Goal: Information Seeking & Learning: Learn about a topic

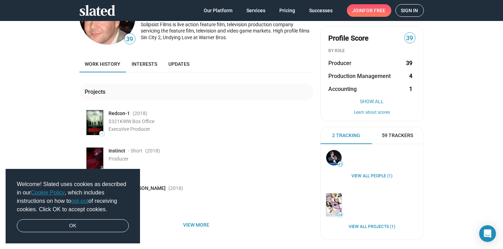
scroll to position [35, 0]
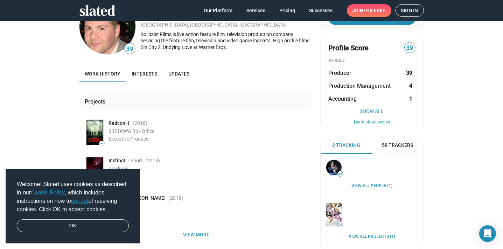
click at [347, 72] on span "Producer" at bounding box center [339, 72] width 23 height 7
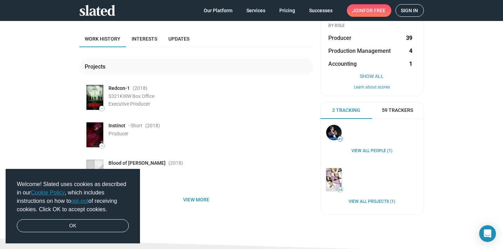
scroll to position [105, 0]
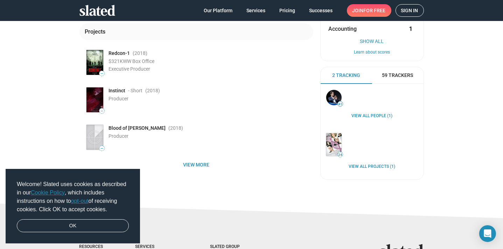
drag, startPoint x: 106, startPoint y: 62, endPoint x: 153, endPoint y: 69, distance: 47.8
click at [153, 69] on div "— Redcon-1 (2018 ) $321K WW Box Office Executive Producer" at bounding box center [199, 63] width 228 height 28
click at [165, 67] on div "Executive Producer" at bounding box center [211, 69] width 204 height 7
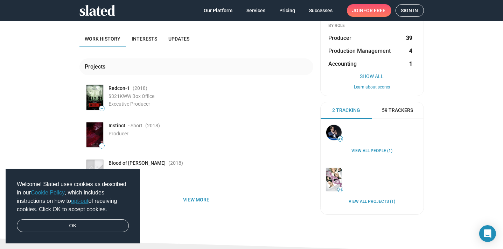
click at [106, 97] on div "— Redcon-1 (2018 ) $321K WW Box Office Executive Producer" at bounding box center [199, 98] width 228 height 28
drag, startPoint x: 106, startPoint y: 87, endPoint x: 119, endPoint y: 87, distance: 12.9
click at [119, 87] on span "Redcon-1" at bounding box center [119, 88] width 21 height 7
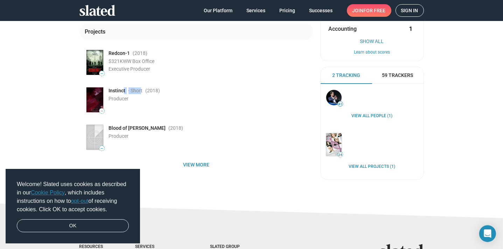
drag, startPoint x: 139, startPoint y: 90, endPoint x: 121, endPoint y: 92, distance: 18.0
click at [121, 92] on div "Instinct - Short (2018 )" at bounding box center [211, 90] width 204 height 7
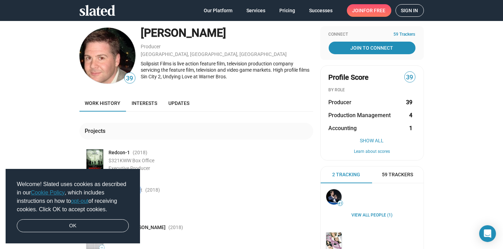
scroll to position [0, 0]
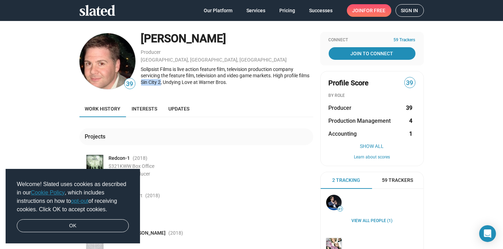
drag, startPoint x: 158, startPoint y: 82, endPoint x: 138, endPoint y: 82, distance: 20.3
click at [138, 82] on div "39 [PERSON_NAME] Producer [GEOGRAPHIC_DATA], [GEOGRAPHIC_DATA], [GEOGRAPHIC_DAT…" at bounding box center [196, 61] width 234 height 59
click at [94, 62] on img at bounding box center [107, 61] width 56 height 56
click at [184, 92] on div "39 [PERSON_NAME] Producer [GEOGRAPHIC_DATA], [GEOGRAPHIC_DATA], [GEOGRAPHIC_DAT…" at bounding box center [196, 161] width 234 height 259
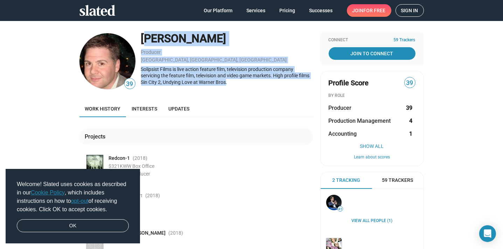
drag, startPoint x: 224, startPoint y: 82, endPoint x: 139, endPoint y: 39, distance: 94.5
click at [141, 39] on div "[PERSON_NAME] Producer [GEOGRAPHIC_DATA], [GEOGRAPHIC_DATA], [GEOGRAPHIC_DATA] …" at bounding box center [227, 61] width 172 height 59
click at [148, 42] on div "[PERSON_NAME]" at bounding box center [227, 38] width 172 height 15
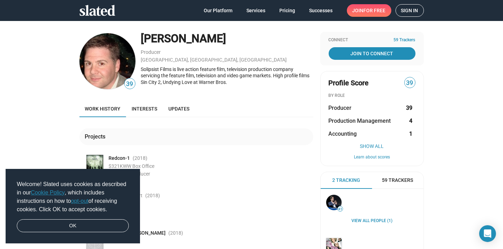
click at [211, 69] on div "Solipsist Films is live action feature film, television production company serv…" at bounding box center [227, 76] width 172 height 20
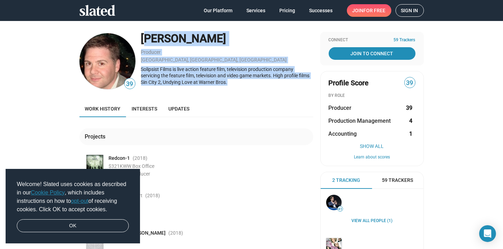
drag, startPoint x: 216, startPoint y: 81, endPoint x: 139, endPoint y: 41, distance: 86.8
click at [141, 41] on div "[PERSON_NAME] Producer [GEOGRAPHIC_DATA], [GEOGRAPHIC_DATA], [GEOGRAPHIC_DATA] …" at bounding box center [227, 61] width 172 height 59
click at [165, 49] on div "Producer" at bounding box center [227, 52] width 172 height 7
drag, startPoint x: 139, startPoint y: 37, endPoint x: 227, endPoint y: 83, distance: 99.2
click at [227, 83] on div "[PERSON_NAME] Producer [GEOGRAPHIC_DATA], [GEOGRAPHIC_DATA], [GEOGRAPHIC_DATA] …" at bounding box center [227, 61] width 172 height 59
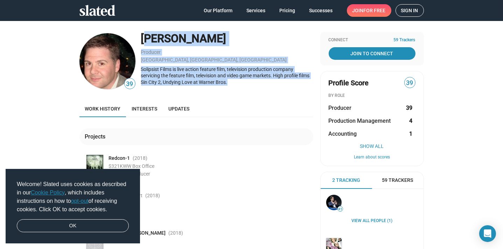
click at [227, 83] on div "Solipsist Films is live action feature film, television production company serv…" at bounding box center [227, 76] width 172 height 20
drag, startPoint x: 224, startPoint y: 81, endPoint x: 140, endPoint y: 42, distance: 92.8
click at [141, 42] on div "[PERSON_NAME] Producer [GEOGRAPHIC_DATA], [GEOGRAPHIC_DATA], [GEOGRAPHIC_DATA] …" at bounding box center [227, 61] width 172 height 59
click at [141, 42] on div "[PERSON_NAME]" at bounding box center [227, 38] width 172 height 15
drag, startPoint x: 139, startPoint y: 39, endPoint x: 234, endPoint y: 86, distance: 106.1
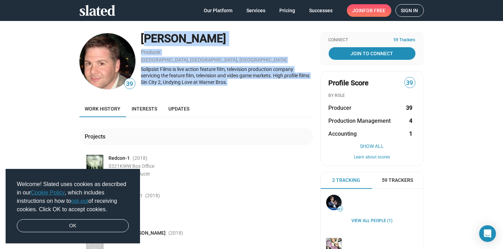
click at [234, 86] on div "[PERSON_NAME] Producer [GEOGRAPHIC_DATA], [GEOGRAPHIC_DATA], [GEOGRAPHIC_DATA] …" at bounding box center [227, 61] width 172 height 59
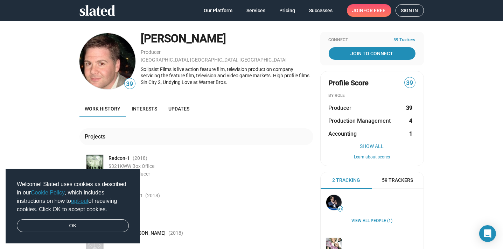
click at [148, 125] on div "Projects — Redcon-1 (2018 ) $321K WW Box Office Executive Producer — Instinct -…" at bounding box center [196, 196] width 234 height 159
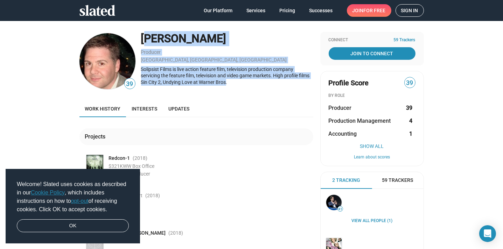
drag, startPoint x: 222, startPoint y: 83, endPoint x: 139, endPoint y: 38, distance: 94.2
click at [141, 38] on div "[PERSON_NAME] Producer [GEOGRAPHIC_DATA], [GEOGRAPHIC_DATA], [GEOGRAPHIC_DATA] …" at bounding box center [227, 61] width 172 height 59
click at [153, 46] on div "[PERSON_NAME]" at bounding box center [227, 38] width 172 height 15
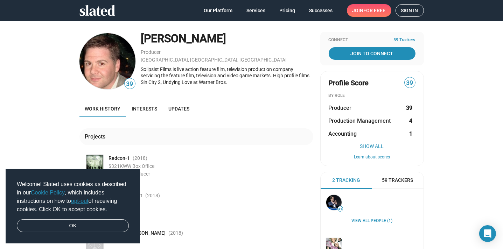
click at [129, 24] on div "39 [PERSON_NAME] Producer [GEOGRAPHIC_DATA], [GEOGRAPHIC_DATA], [GEOGRAPHIC_DAT…" at bounding box center [251, 164] width 503 height 287
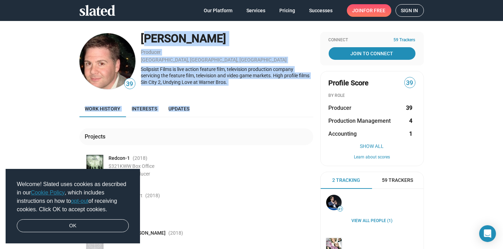
drag, startPoint x: 139, startPoint y: 39, endPoint x: 235, endPoint y: 108, distance: 118.5
click at [235, 108] on div "39 [PERSON_NAME] Producer [GEOGRAPHIC_DATA], [GEOGRAPHIC_DATA], [GEOGRAPHIC_DAT…" at bounding box center [196, 161] width 234 height 259
click at [234, 108] on div "Work history Interests Updates" at bounding box center [196, 108] width 234 height 17
drag, startPoint x: 224, startPoint y: 80, endPoint x: 140, endPoint y: 38, distance: 94.3
click at [141, 38] on div "[PERSON_NAME] Producer [GEOGRAPHIC_DATA], [GEOGRAPHIC_DATA], [GEOGRAPHIC_DATA] …" at bounding box center [227, 61] width 172 height 59
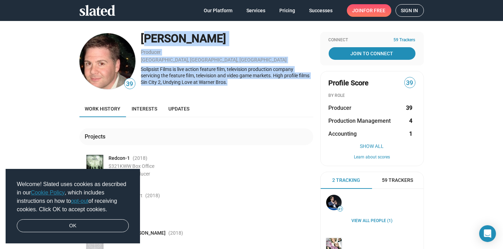
click at [151, 45] on div "[PERSON_NAME]" at bounding box center [227, 38] width 172 height 15
drag, startPoint x: 138, startPoint y: 37, endPoint x: 229, endPoint y: 85, distance: 102.8
click at [229, 85] on div "[PERSON_NAME] Producer [GEOGRAPHIC_DATA], [GEOGRAPHIC_DATA], [GEOGRAPHIC_DATA] …" at bounding box center [227, 61] width 172 height 59
click at [229, 84] on div "Solipsist Films is live action feature film, television production company serv…" at bounding box center [227, 76] width 172 height 20
drag, startPoint x: 225, startPoint y: 82, endPoint x: 150, endPoint y: 39, distance: 86.0
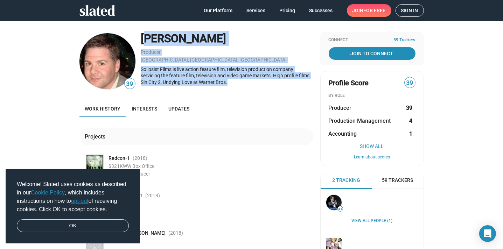
click at [141, 38] on div "[PERSON_NAME] Producer [GEOGRAPHIC_DATA], [GEOGRAPHIC_DATA], [GEOGRAPHIC_DATA] …" at bounding box center [227, 61] width 172 height 59
click at [195, 51] on div "Producer" at bounding box center [227, 52] width 172 height 7
drag, startPoint x: 138, startPoint y: 38, endPoint x: 270, endPoint y: 80, distance: 138.5
click at [270, 80] on div "[PERSON_NAME] Producer [GEOGRAPHIC_DATA], [GEOGRAPHIC_DATA], [GEOGRAPHIC_DATA] …" at bounding box center [227, 61] width 172 height 59
click at [241, 84] on div "Solipsist Films is live action feature film, television production company serv…" at bounding box center [227, 76] width 172 height 20
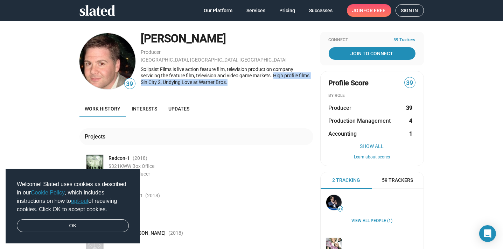
drag, startPoint x: 226, startPoint y: 82, endPoint x: 273, endPoint y: 75, distance: 47.4
click at [273, 75] on div "Solipsist Films is live action feature film, television production company serv…" at bounding box center [227, 76] width 172 height 20
click at [264, 81] on div "Solipsist Films is live action feature film, television production company serv…" at bounding box center [227, 76] width 172 height 20
click at [271, 78] on div "Solipsist Films is live action feature film, television production company serv…" at bounding box center [227, 76] width 172 height 20
click at [270, 79] on div "Solipsist Films is live action feature film, television production company serv…" at bounding box center [227, 76] width 172 height 20
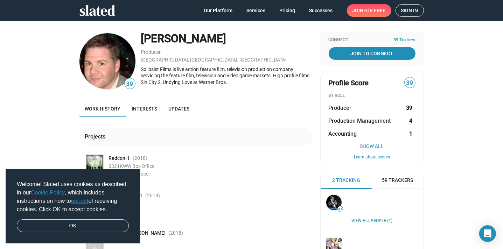
click at [274, 83] on div "Solipsist Films is live action feature film, television production company serv…" at bounding box center [227, 76] width 172 height 20
drag, startPoint x: 272, startPoint y: 76, endPoint x: 290, endPoint y: 81, distance: 19.0
click at [290, 81] on div "Solipsist Films is live action feature film, television production company serv…" at bounding box center [227, 76] width 172 height 20
drag, startPoint x: 282, startPoint y: 82, endPoint x: 264, endPoint y: 83, distance: 17.9
click at [282, 82] on div "Solipsist Films is live action feature film, television production company serv…" at bounding box center [227, 76] width 172 height 20
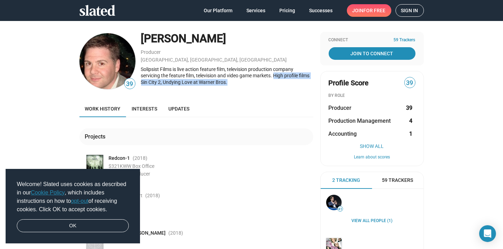
click at [228, 83] on div "Solipsist Films is live action feature film, television production company serv…" at bounding box center [227, 76] width 172 height 20
click at [204, 93] on div "39 [PERSON_NAME] Producer [GEOGRAPHIC_DATA], [GEOGRAPHIC_DATA], [GEOGRAPHIC_DAT…" at bounding box center [196, 161] width 234 height 259
drag, startPoint x: 231, startPoint y: 82, endPoint x: 271, endPoint y: 73, distance: 41.1
click at [271, 73] on div "Solipsist Films is live action feature film, television production company serv…" at bounding box center [227, 76] width 172 height 20
click at [271, 77] on div "Solipsist Films is live action feature film, television production company serv…" at bounding box center [227, 76] width 172 height 20
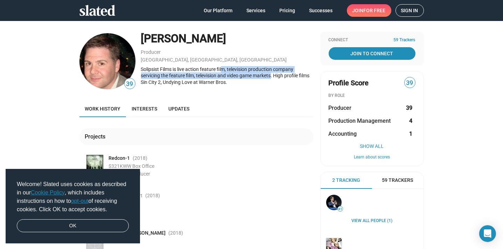
drag, startPoint x: 270, startPoint y: 75, endPoint x: 213, endPoint y: 77, distance: 57.1
click at [218, 71] on div "Solipsist Films is live action feature film, television production company serv…" at bounding box center [227, 76] width 172 height 20
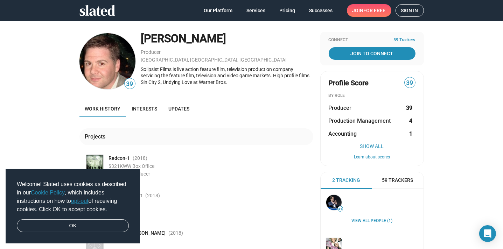
click at [194, 89] on div "[PERSON_NAME] Producer [GEOGRAPHIC_DATA], [GEOGRAPHIC_DATA], [GEOGRAPHIC_DATA] …" at bounding box center [227, 61] width 172 height 59
drag, startPoint x: 224, startPoint y: 82, endPoint x: 271, endPoint y: 74, distance: 47.9
click at [271, 74] on div "Solipsist Films is live action feature film, television production company serv…" at bounding box center [227, 76] width 172 height 20
click at [271, 78] on div "Solipsist Films is live action feature film, television production company serv…" at bounding box center [227, 76] width 172 height 20
drag, startPoint x: 231, startPoint y: 82, endPoint x: 273, endPoint y: 76, distance: 42.2
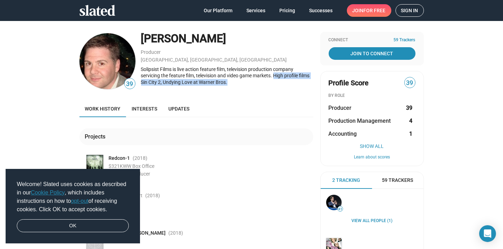
click at [273, 76] on div "Solipsist Films is live action feature film, television production company serv…" at bounding box center [227, 76] width 172 height 20
click at [264, 84] on div "Solipsist Films is live action feature film, television production company serv…" at bounding box center [227, 76] width 172 height 20
drag, startPoint x: 231, startPoint y: 80, endPoint x: 271, endPoint y: 82, distance: 40.3
click at [273, 77] on div "Solipsist Films is live action feature film, television production company serv…" at bounding box center [227, 76] width 172 height 20
click at [269, 83] on div "Solipsist Films is live action feature film, television production company serv…" at bounding box center [227, 76] width 172 height 20
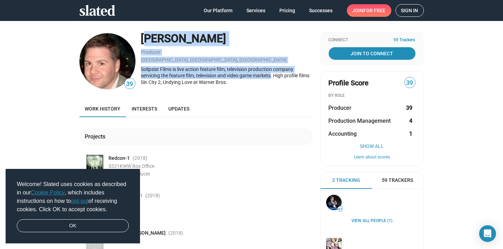
drag, startPoint x: 270, startPoint y: 75, endPoint x: 137, endPoint y: 40, distance: 137.4
click at [137, 40] on div "39 [PERSON_NAME] Producer [GEOGRAPHIC_DATA], [GEOGRAPHIC_DATA], [GEOGRAPHIC_DAT…" at bounding box center [196, 61] width 234 height 59
click at [207, 79] on div "Solipsist Films is live action feature film, television production company serv…" at bounding box center [227, 76] width 172 height 20
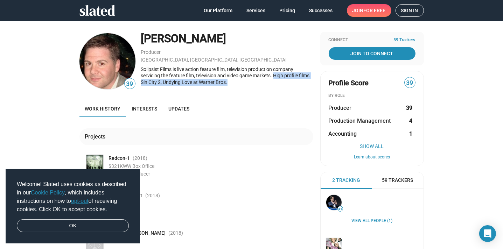
drag, startPoint x: 224, startPoint y: 82, endPoint x: 272, endPoint y: 75, distance: 48.7
click at [272, 75] on div "Solipsist Films is live action feature film, television production company serv…" at bounding box center [227, 76] width 172 height 20
click at [270, 80] on div "Solipsist Films is live action feature film, television production company serv…" at bounding box center [227, 76] width 172 height 20
click at [272, 75] on div "Solipsist Films is live action feature film, television production company serv…" at bounding box center [227, 76] width 172 height 20
click at [267, 86] on div "[PERSON_NAME] Producer [GEOGRAPHIC_DATA], [GEOGRAPHIC_DATA], [GEOGRAPHIC_DATA] …" at bounding box center [227, 61] width 172 height 59
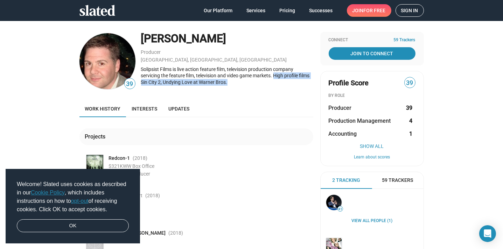
drag, startPoint x: 230, startPoint y: 84, endPoint x: 273, endPoint y: 77, distance: 42.9
click at [273, 77] on div "Solipsist Films is live action feature film, television production company serv…" at bounding box center [227, 76] width 172 height 20
click at [271, 84] on div "Solipsist Films is live action feature film, television production company serv…" at bounding box center [227, 76] width 172 height 20
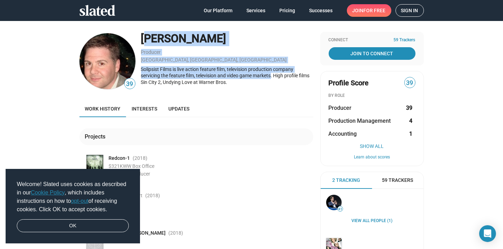
drag, startPoint x: 270, startPoint y: 76, endPoint x: 138, endPoint y: 45, distance: 135.4
click at [141, 45] on div "[PERSON_NAME] Producer [GEOGRAPHIC_DATA], [GEOGRAPHIC_DATA], [GEOGRAPHIC_DATA] …" at bounding box center [227, 61] width 172 height 59
click at [282, 47] on div "[PERSON_NAME] Producer [GEOGRAPHIC_DATA], [GEOGRAPHIC_DATA], [GEOGRAPHIC_DATA] …" at bounding box center [227, 61] width 172 height 59
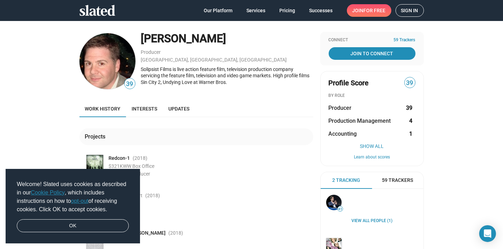
click at [263, 80] on div "Solipsist Films is live action feature film, television production company serv…" at bounding box center [227, 76] width 172 height 20
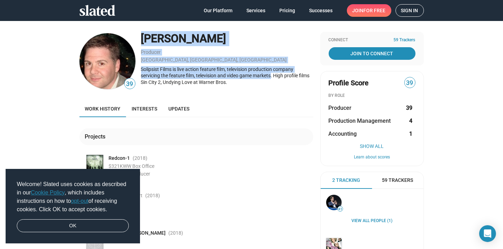
drag, startPoint x: 269, startPoint y: 75, endPoint x: 136, endPoint y: 41, distance: 137.2
click at [136, 41] on div "39 [PERSON_NAME] Producer [GEOGRAPHIC_DATA], [GEOGRAPHIC_DATA], [GEOGRAPHIC_DAT…" at bounding box center [196, 61] width 234 height 59
drag, startPoint x: 183, startPoint y: 61, endPoint x: 187, endPoint y: 62, distance: 4.4
click at [183, 61] on div "[GEOGRAPHIC_DATA], [GEOGRAPHIC_DATA], [GEOGRAPHIC_DATA]" at bounding box center [227, 60] width 172 height 7
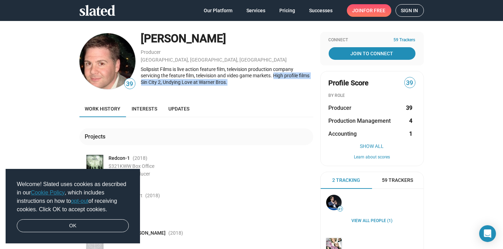
drag, startPoint x: 226, startPoint y: 81, endPoint x: 274, endPoint y: 78, distance: 47.4
click at [274, 78] on div "Solipsist Films is live action feature film, television production company serv…" at bounding box center [227, 76] width 172 height 20
click at [266, 83] on div "Solipsist Films is live action feature film, television production company serv…" at bounding box center [227, 76] width 172 height 20
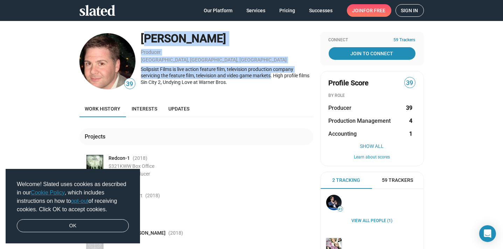
drag, startPoint x: 270, startPoint y: 75, endPoint x: 140, endPoint y: 45, distance: 132.9
click at [141, 45] on div "[PERSON_NAME] Producer [GEOGRAPHIC_DATA], [GEOGRAPHIC_DATA], [GEOGRAPHIC_DATA] …" at bounding box center [227, 61] width 172 height 59
click at [195, 53] on div "Producer" at bounding box center [227, 52] width 172 height 7
click at [242, 76] on div "Solipsist Films is live action feature film, television production company serv…" at bounding box center [227, 76] width 172 height 20
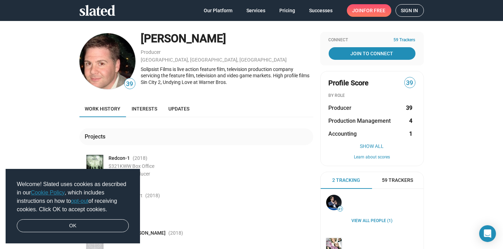
click at [244, 83] on div "Solipsist Films is live action feature film, television production company serv…" at bounding box center [227, 76] width 172 height 20
drag, startPoint x: 229, startPoint y: 83, endPoint x: 272, endPoint y: 77, distance: 42.7
click at [272, 77] on div "Solipsist Films is live action feature film, television production company serv…" at bounding box center [227, 76] width 172 height 20
click at [268, 85] on div "Solipsist Films is live action feature film, television production company serv…" at bounding box center [227, 76] width 172 height 20
click at [270, 74] on div "Solipsist Films is live action feature film, television production company serv…" at bounding box center [227, 76] width 172 height 20
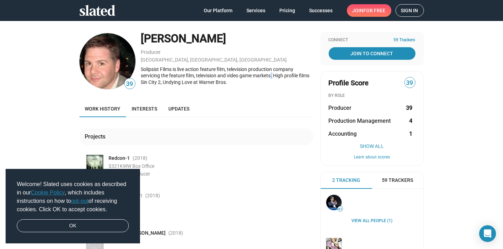
click at [270, 76] on div "Solipsist Films is live action feature film, television production company serv…" at bounding box center [227, 76] width 172 height 20
click at [272, 78] on div "Solipsist Films is live action feature film, television production company serv…" at bounding box center [227, 76] width 172 height 20
click at [271, 73] on div "Solipsist Films is live action feature film, television production company serv…" at bounding box center [227, 76] width 172 height 20
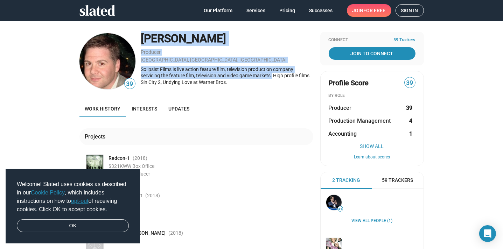
drag, startPoint x: 270, startPoint y: 76, endPoint x: 136, endPoint y: 38, distance: 139.5
click at [136, 38] on div "39 [PERSON_NAME] Producer [GEOGRAPHIC_DATA], [GEOGRAPHIC_DATA], [GEOGRAPHIC_DAT…" at bounding box center [196, 61] width 234 height 59
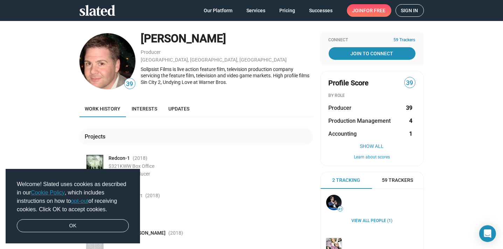
click at [127, 28] on div "39 [PERSON_NAME] Producer [GEOGRAPHIC_DATA], [GEOGRAPHIC_DATA], [GEOGRAPHIC_DAT…" at bounding box center [251, 164] width 503 height 287
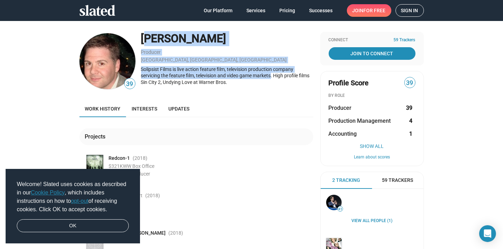
drag, startPoint x: 270, startPoint y: 75, endPoint x: 140, endPoint y: 44, distance: 133.8
click at [141, 44] on div "[PERSON_NAME] Producer [GEOGRAPHIC_DATA], [GEOGRAPHIC_DATA], [GEOGRAPHIC_DATA] …" at bounding box center [227, 61] width 172 height 59
click at [223, 59] on div "[GEOGRAPHIC_DATA], [GEOGRAPHIC_DATA], [GEOGRAPHIC_DATA]" at bounding box center [227, 60] width 172 height 7
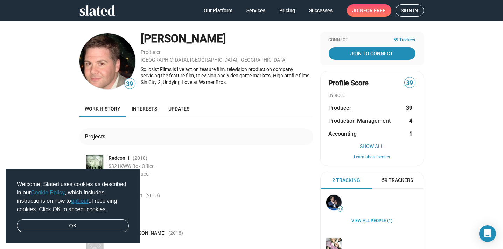
drag, startPoint x: 222, startPoint y: 83, endPoint x: 226, endPoint y: 83, distance: 3.9
click at [223, 83] on div "Solipsist Films is live action feature film, television production company serv…" at bounding box center [227, 76] width 172 height 20
drag, startPoint x: 227, startPoint y: 82, endPoint x: 273, endPoint y: 77, distance: 45.7
click at [273, 77] on div "Solipsist Films is live action feature film, television production company serv…" at bounding box center [227, 76] width 172 height 20
click at [270, 84] on div "Solipsist Films is live action feature film, television production company serv…" at bounding box center [227, 76] width 172 height 20
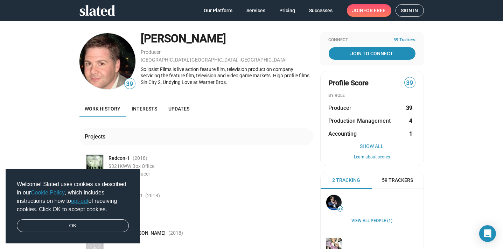
click at [445, 14] on div "Our Platform Services Pricing Successes Join for free Sign in" at bounding box center [251, 10] width 503 height 21
